Goal: Task Accomplishment & Management: Use online tool/utility

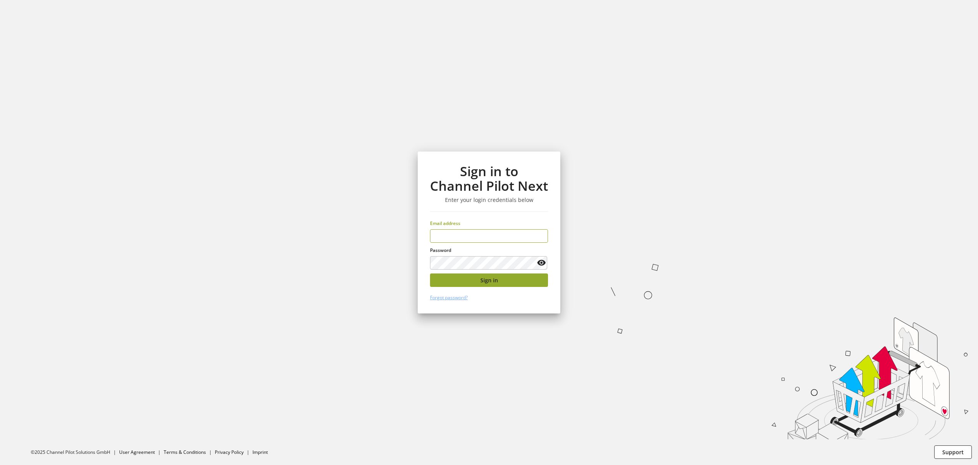
type input "**********"
click at [492, 282] on span "Sign in" at bounding box center [489, 280] width 18 height 8
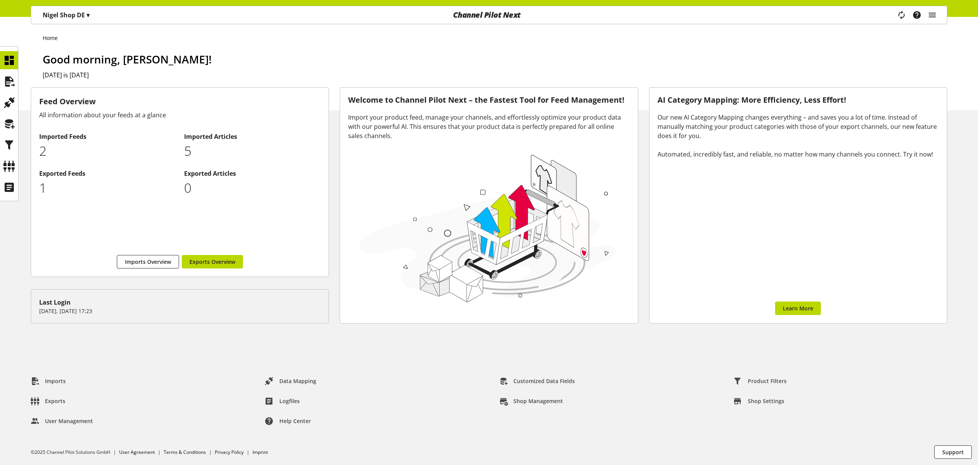
click at [72, 19] on p "[PERSON_NAME] Shop DE ▾" at bounding box center [66, 14] width 47 height 9
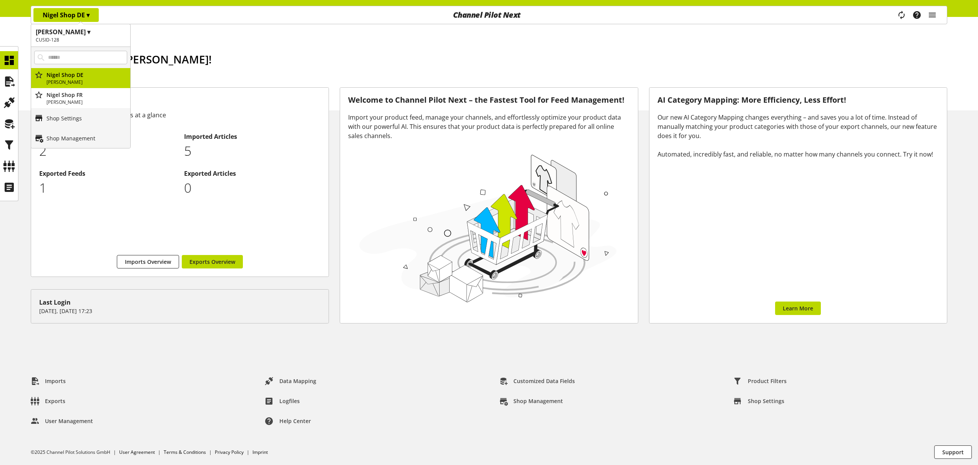
click at [77, 34] on h1 "[PERSON_NAME] ▾" at bounding box center [81, 31] width 90 height 9
click at [227, 20] on div "[PERSON_NAME] Shop DE ▾ [PERSON_NAME] Customer ▾ CUSID-128 All customers [PERSO…" at bounding box center [182, 15] width 302 height 18
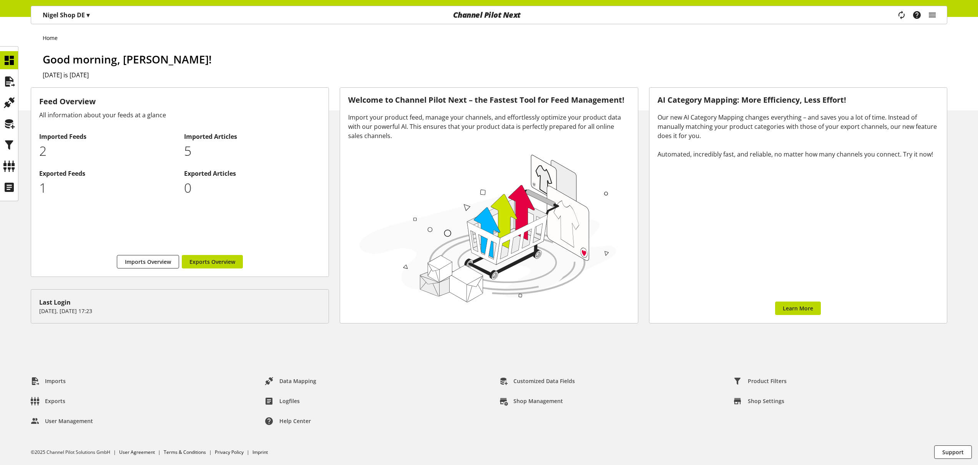
click at [72, 19] on p "[PERSON_NAME] Shop DE ▾" at bounding box center [66, 14] width 47 height 9
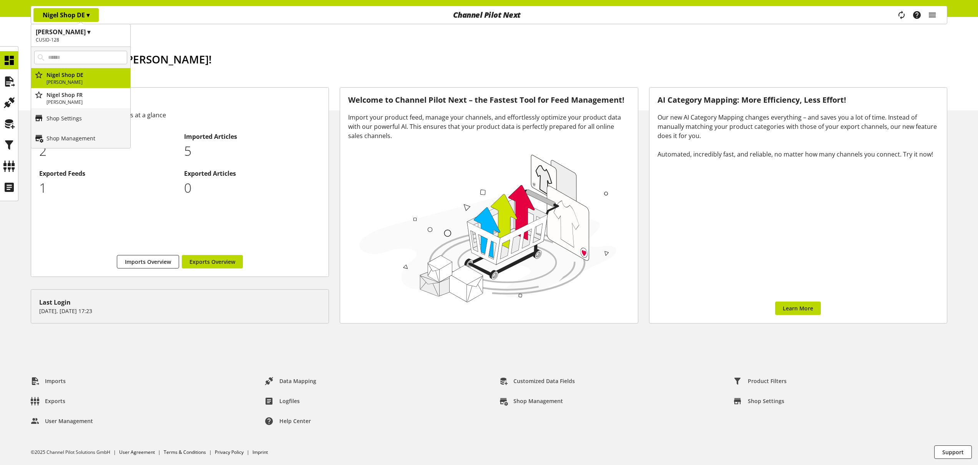
click at [224, 20] on div "[PERSON_NAME] Shop DE ▾ [PERSON_NAME] Customer ▾ CUSID-128 All customers [PERSO…" at bounding box center [182, 15] width 302 height 18
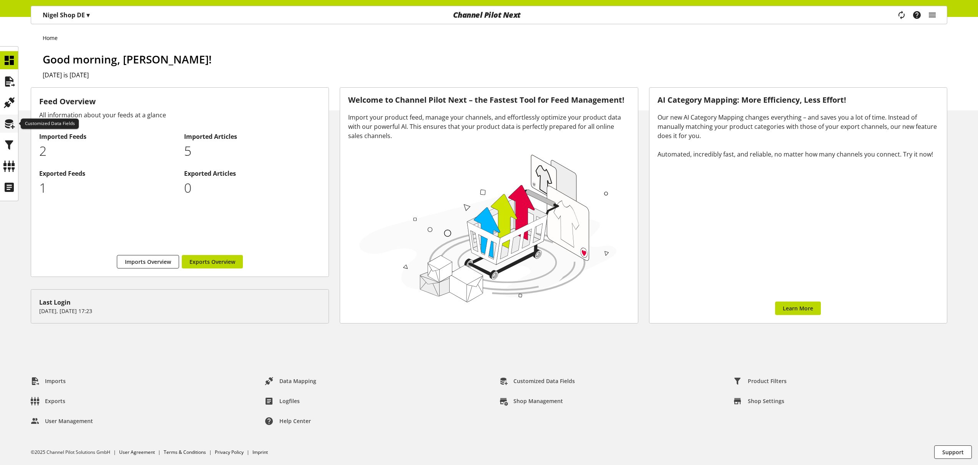
click at [13, 123] on icon at bounding box center [9, 123] width 12 height 15
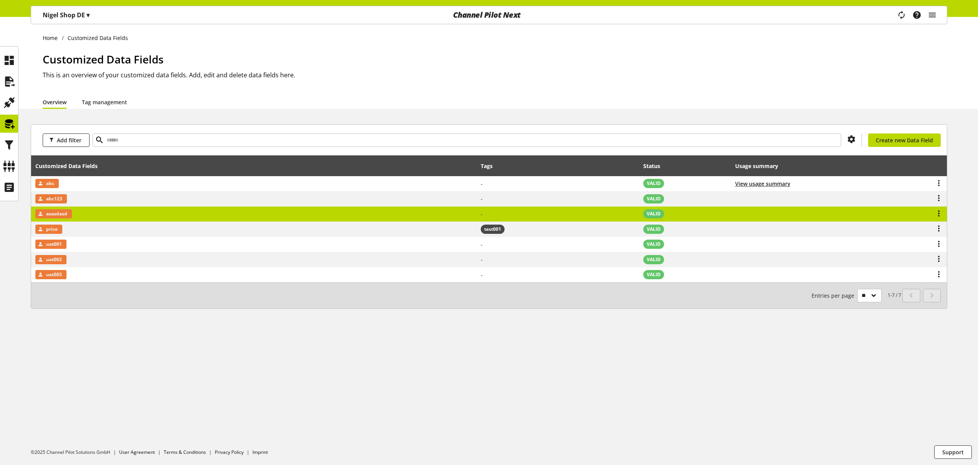
click at [167, 209] on td "asasdasd" at bounding box center [253, 213] width 445 height 15
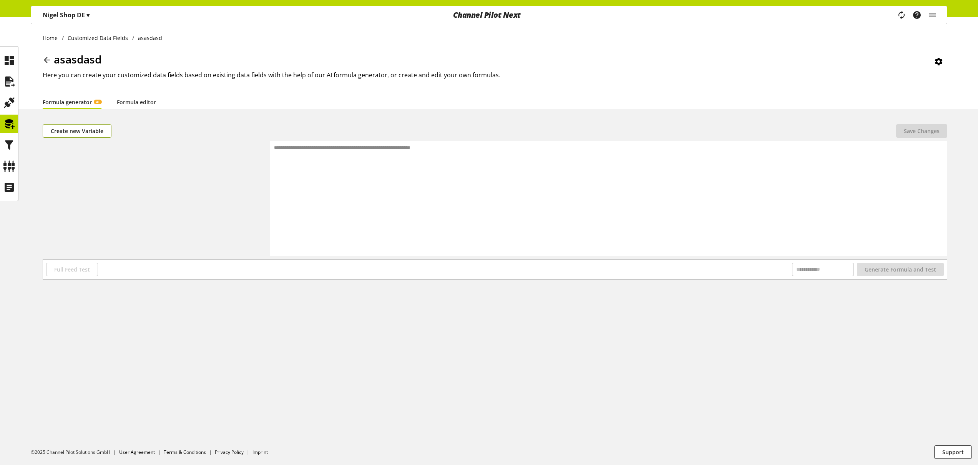
click at [99, 131] on span "Create new Variable" at bounding box center [77, 131] width 53 height 8
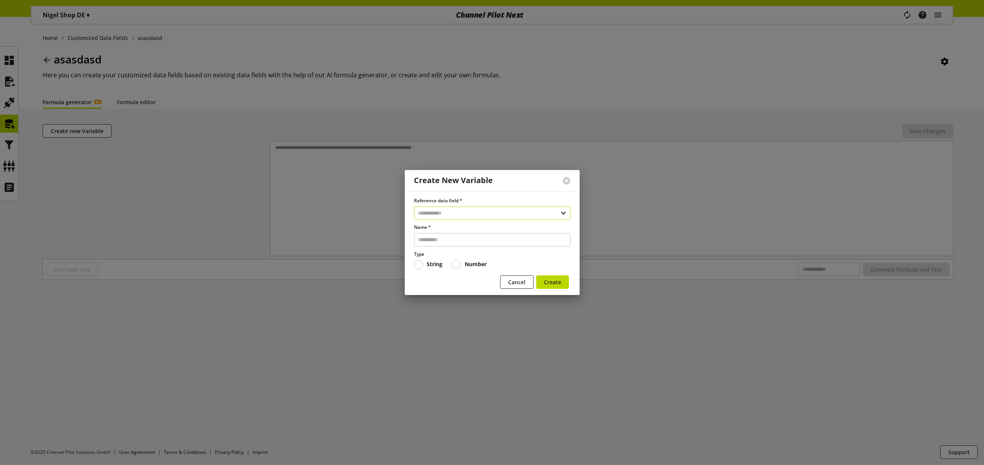
click at [457, 214] on input "text" at bounding box center [492, 212] width 156 height 13
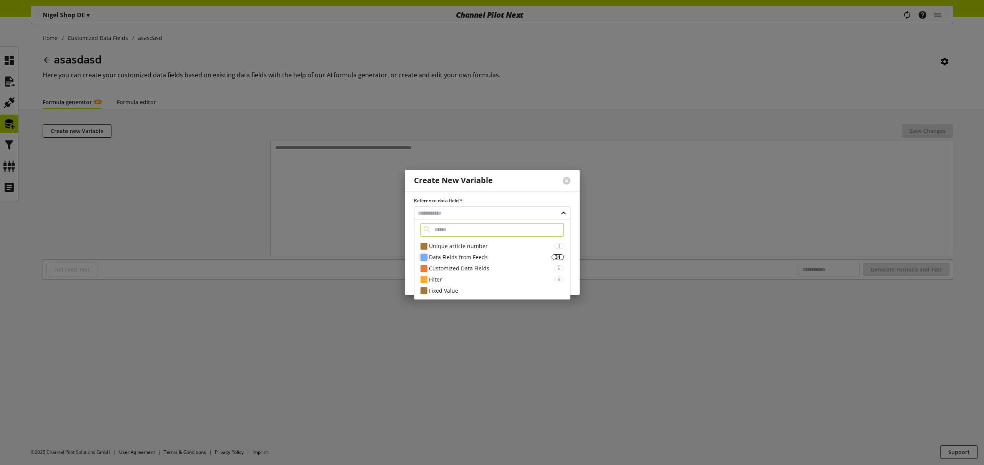
click at [454, 258] on div "Data Fields from Feeds" at bounding box center [490, 257] width 123 height 8
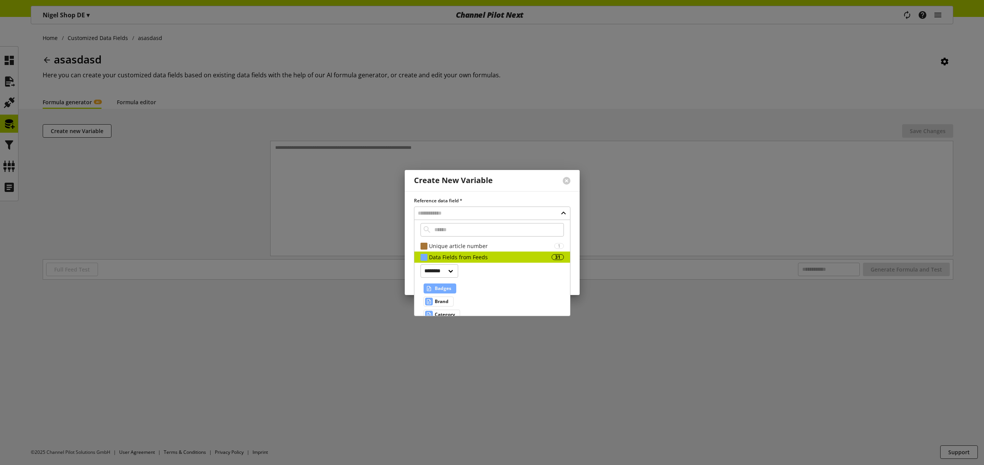
click at [449, 288] on span "Badges" at bounding box center [443, 288] width 17 height 9
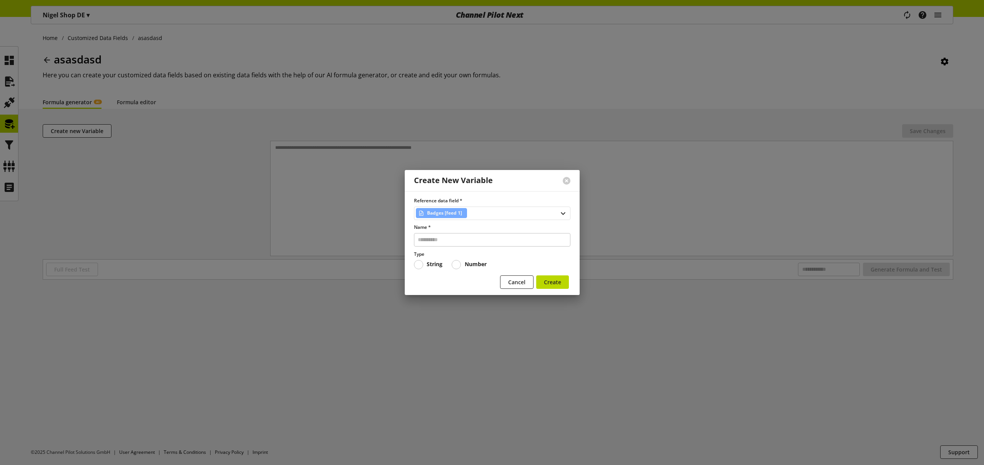
click at [454, 214] on span "Badges [feed 1]" at bounding box center [444, 212] width 35 height 9
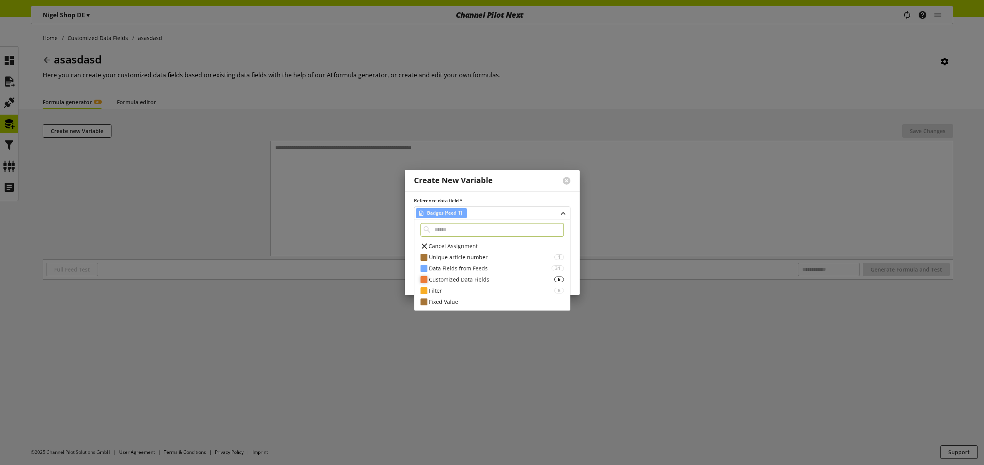
click at [457, 277] on div "Customized Data Fields" at bounding box center [491, 279] width 125 height 8
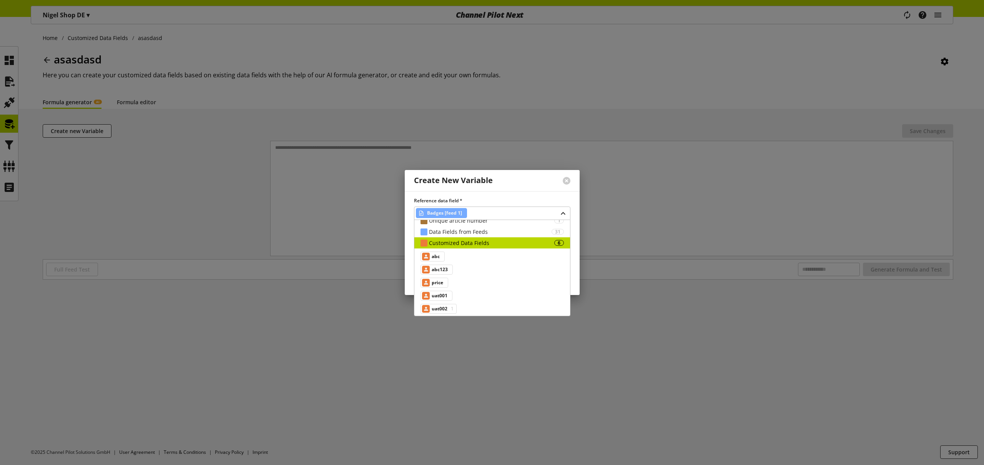
scroll to position [46, 0]
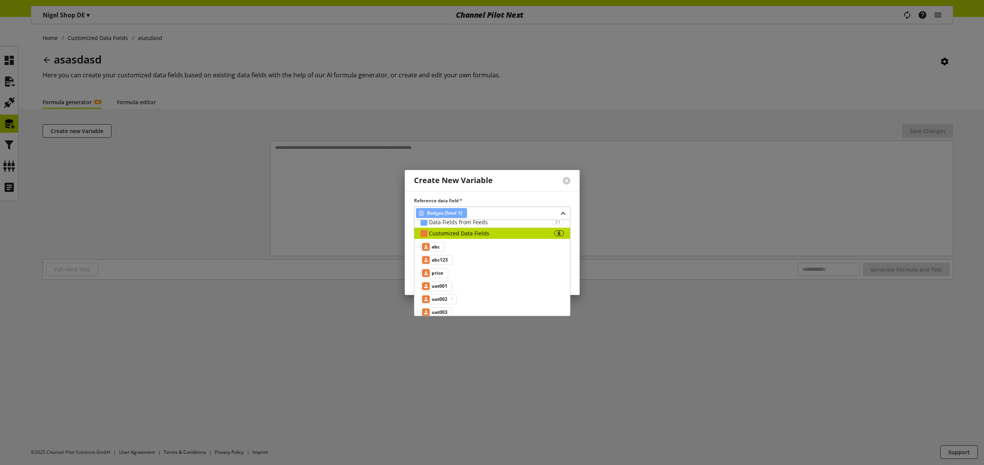
drag, startPoint x: 442, startPoint y: 274, endPoint x: 455, endPoint y: 279, distance: 14.7
click at [442, 275] on span "price" at bounding box center [438, 272] width 12 height 9
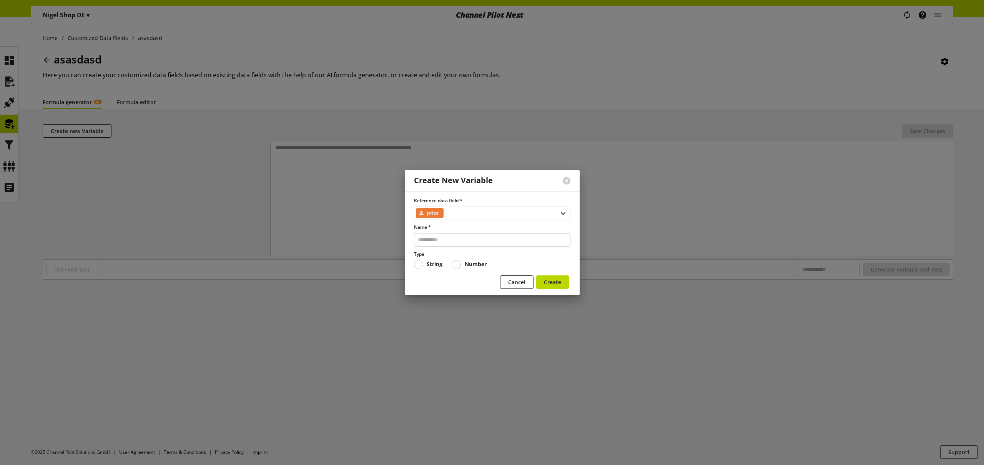
click at [461, 215] on div "price" at bounding box center [492, 212] width 156 height 13
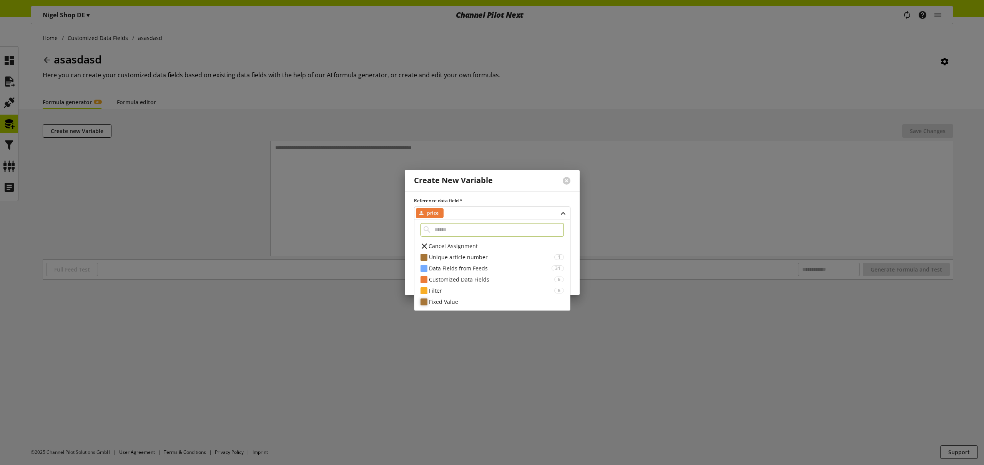
click at [449, 302] on div "Fixed Value" at bounding box center [496, 301] width 135 height 8
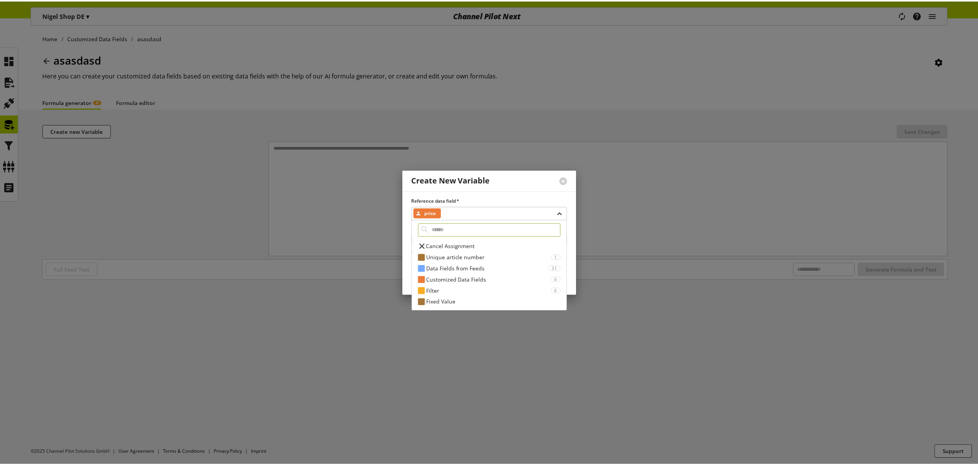
scroll to position [61, 0]
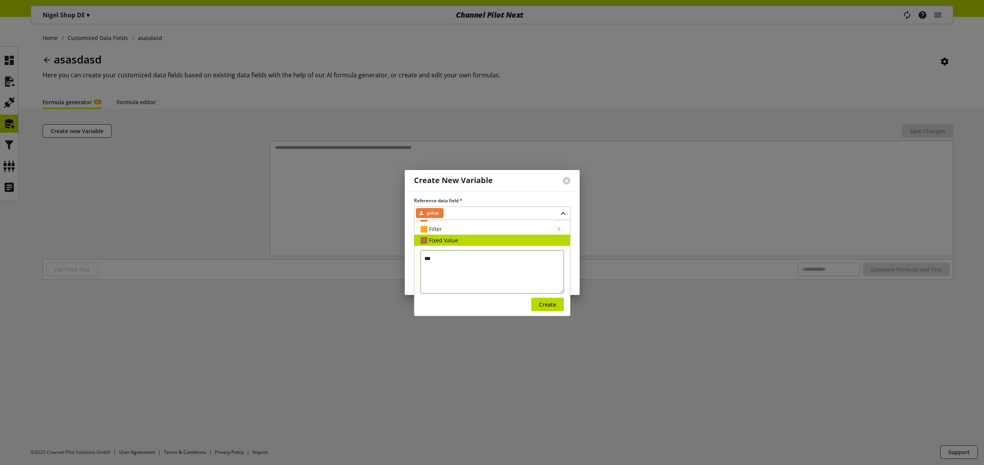
type textarea "***"
click at [539, 301] on span "Create" at bounding box center [547, 304] width 17 height 8
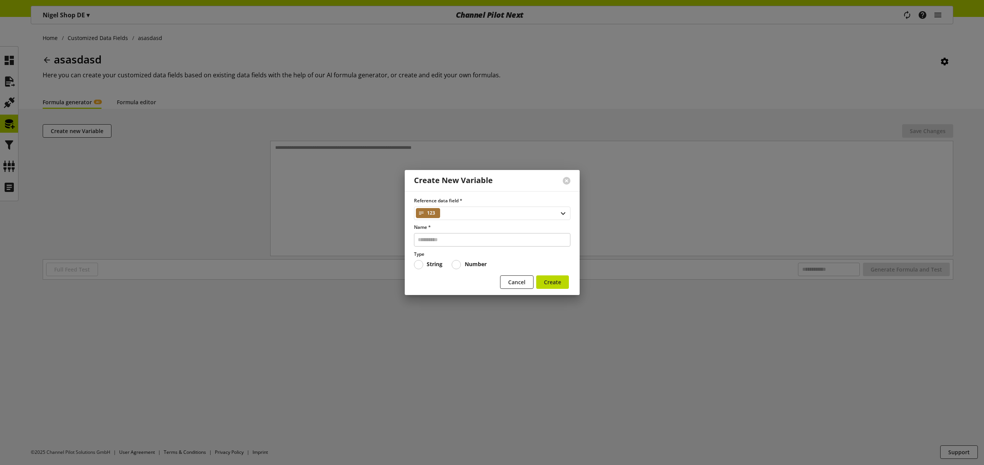
click at [452, 213] on div "123" at bounding box center [492, 212] width 156 height 13
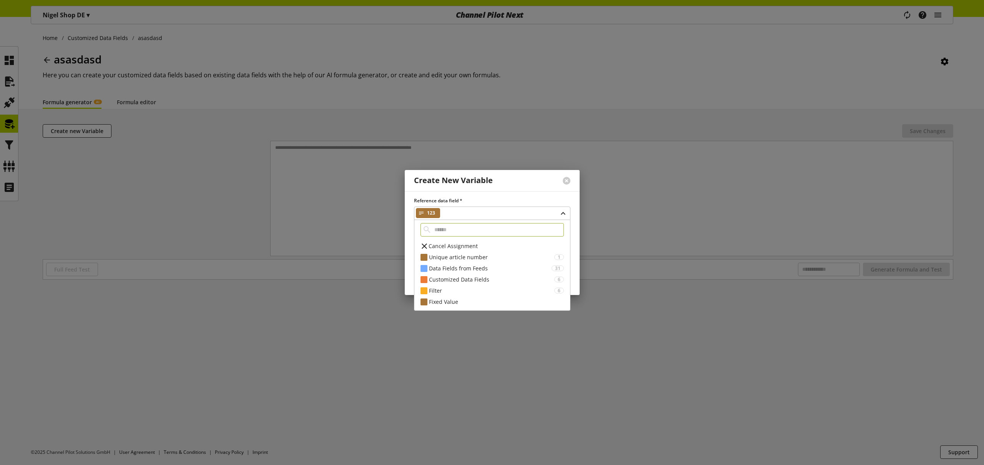
click at [427, 246] on icon at bounding box center [424, 246] width 9 height 14
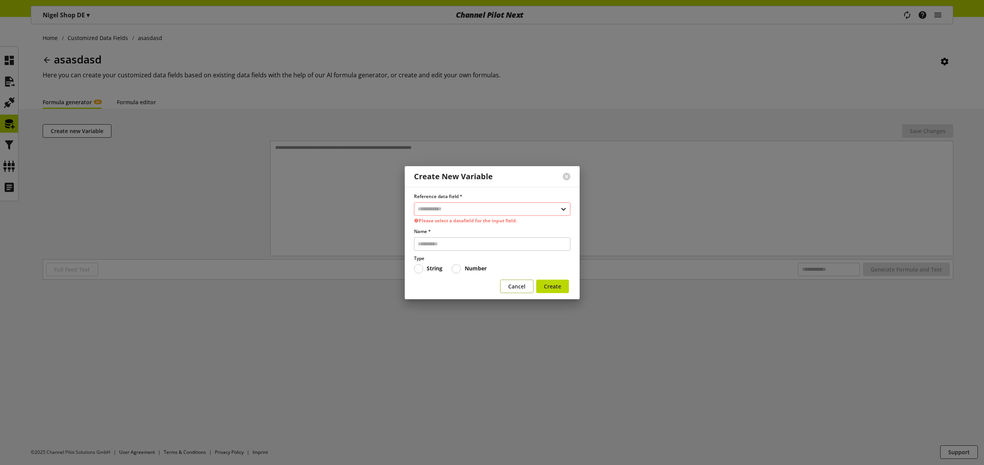
click at [506, 284] on button "Cancel" at bounding box center [516, 285] width 33 height 13
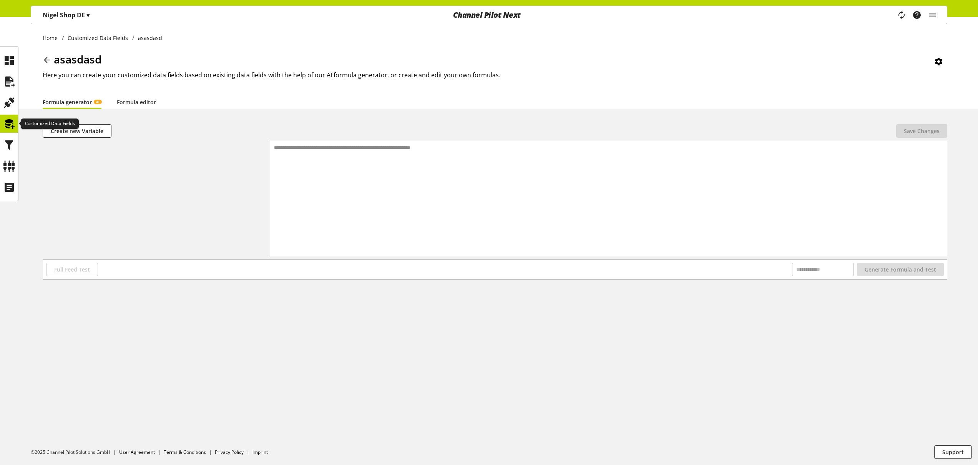
click at [9, 126] on icon at bounding box center [9, 123] width 12 height 15
